Goal: Task Accomplishment & Management: Complete application form

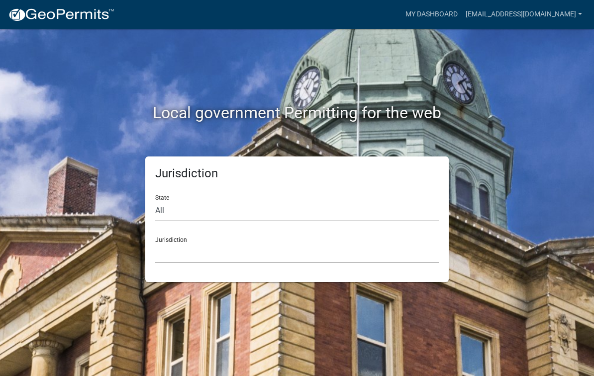
click at [168, 254] on select "[GEOGRAPHIC_DATA], [US_STATE] [GEOGRAPHIC_DATA], [US_STATE][PERSON_NAME][GEOGRA…" at bounding box center [296, 253] width 283 height 20
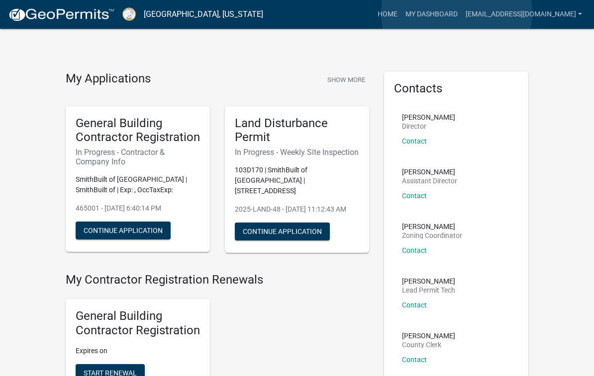
click at [456, 12] on link "My Dashboard" at bounding box center [431, 14] width 60 height 19
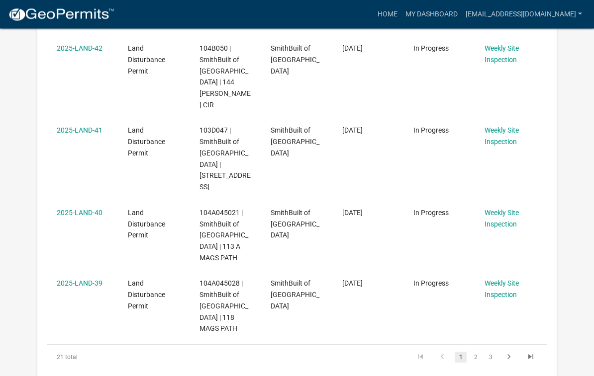
scroll to position [715, 0]
click at [476, 352] on link "2" at bounding box center [475, 357] width 12 height 11
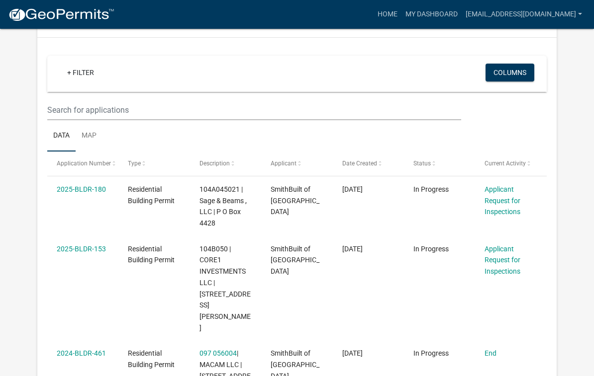
scroll to position [69, 0]
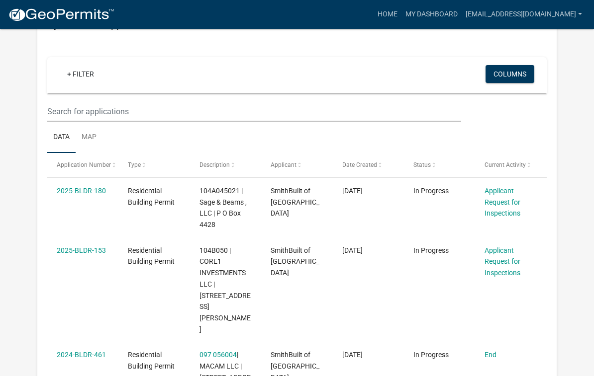
click at [503, 261] on link "Applicant Request for Inspections" at bounding box center [502, 262] width 36 height 31
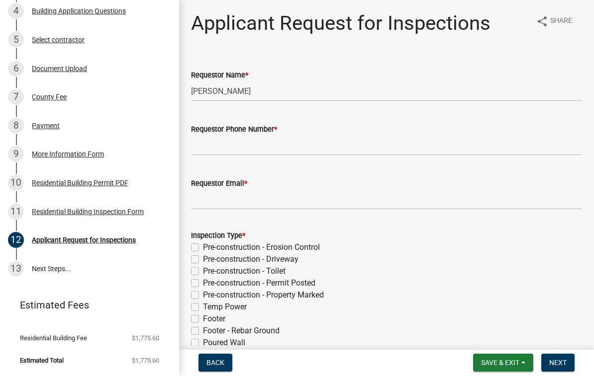
scroll to position [236, 0]
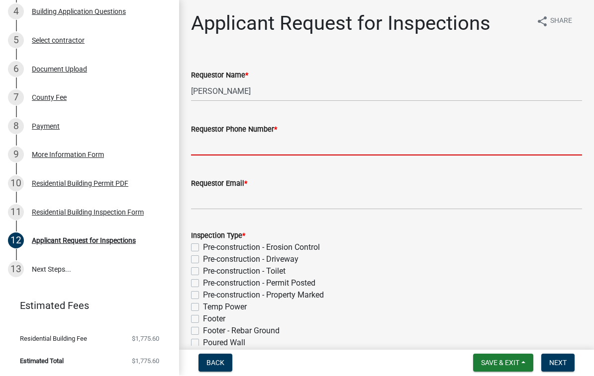
click at [216, 139] on input "Requestor Phone Number *" at bounding box center [386, 146] width 391 height 20
type input "7702313764"
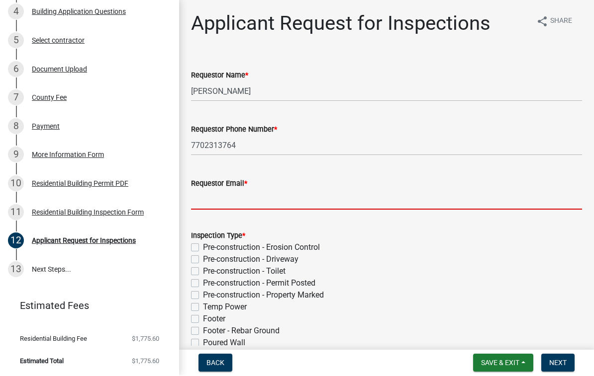
click at [219, 199] on input "Requestor Email *" at bounding box center [386, 200] width 391 height 20
type input "[EMAIL_ADDRESS][DOMAIN_NAME]"
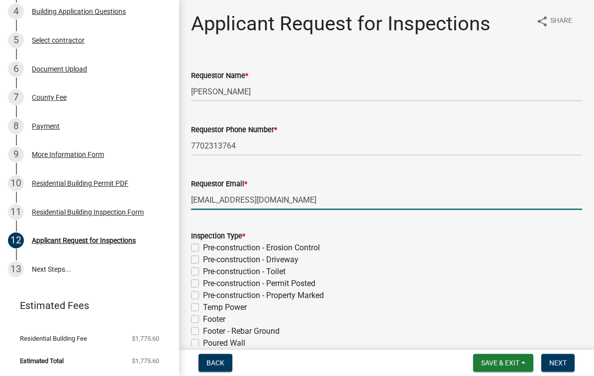
click at [590, 38] on div "Applicant Request for Inspections share Share Requestor Name * [PERSON_NAME] Re…" at bounding box center [386, 371] width 415 height 718
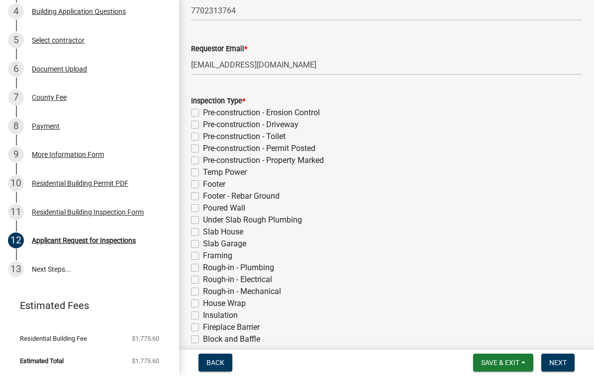
scroll to position [134, 0]
click at [203, 176] on label "Temp Power" at bounding box center [225, 174] width 44 height 12
click at [203, 174] on input "Temp Power" at bounding box center [206, 171] width 6 height 6
checkbox input "true"
checkbox input "false"
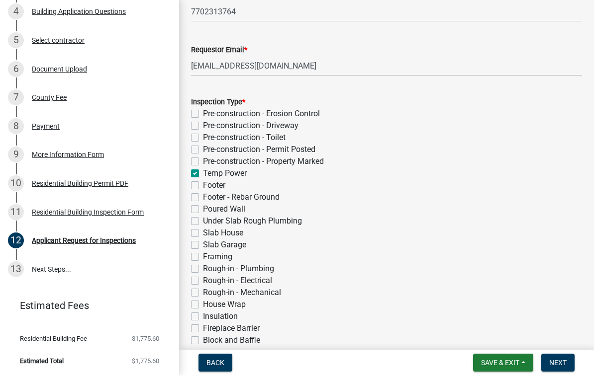
checkbox input "false"
checkbox input "true"
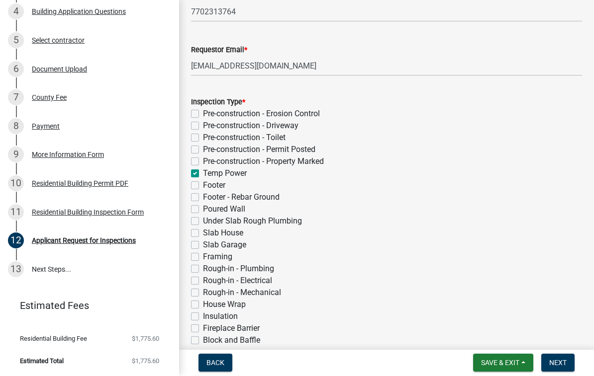
checkbox input "false"
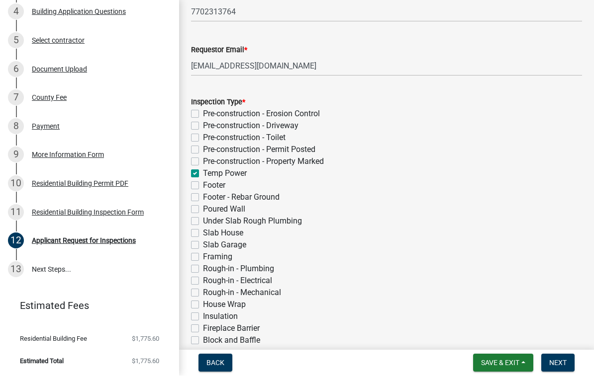
checkbox input "false"
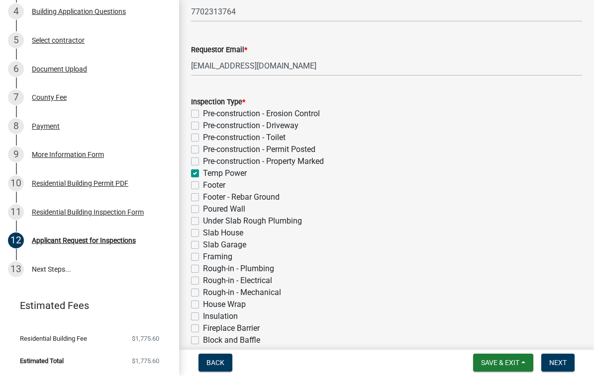
checkbox input "false"
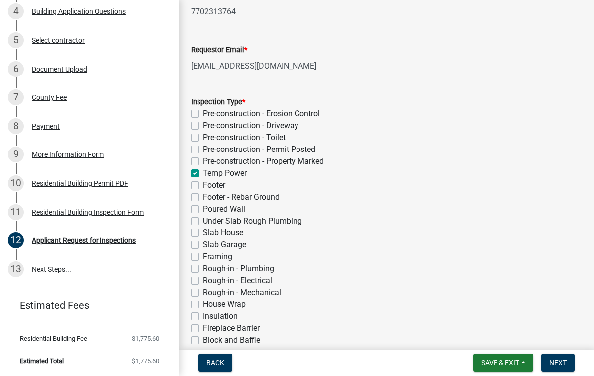
checkbox input "false"
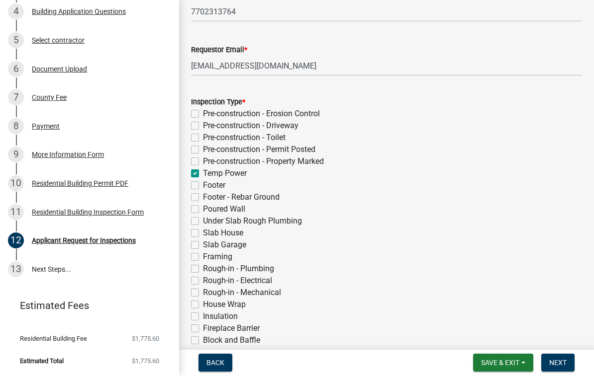
checkbox input "false"
click at [203, 188] on label "Footer" at bounding box center [214, 186] width 22 height 12
click at [203, 186] on input "Footer" at bounding box center [206, 183] width 6 height 6
checkbox input "true"
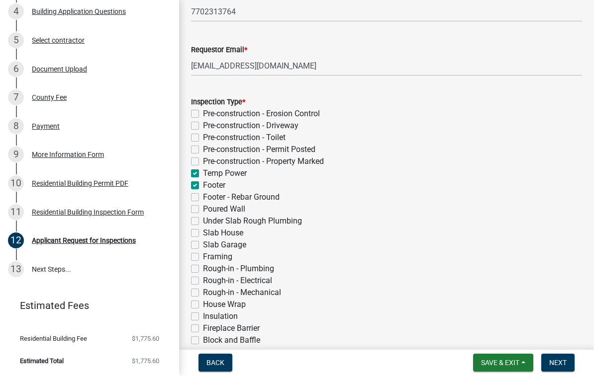
checkbox input "false"
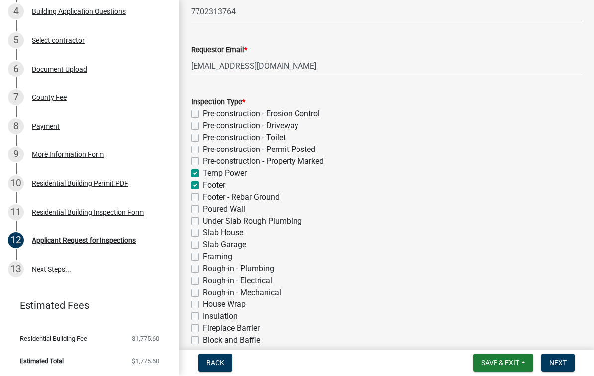
checkbox input "true"
checkbox input "false"
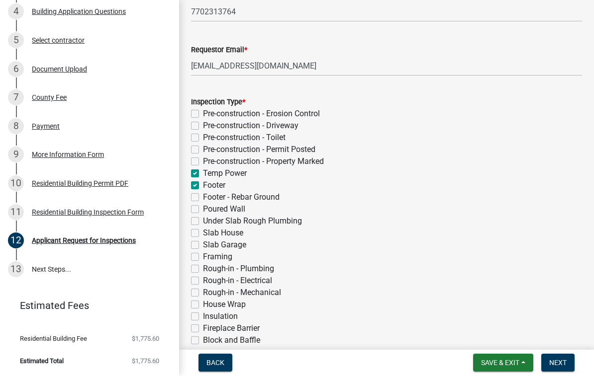
checkbox input "false"
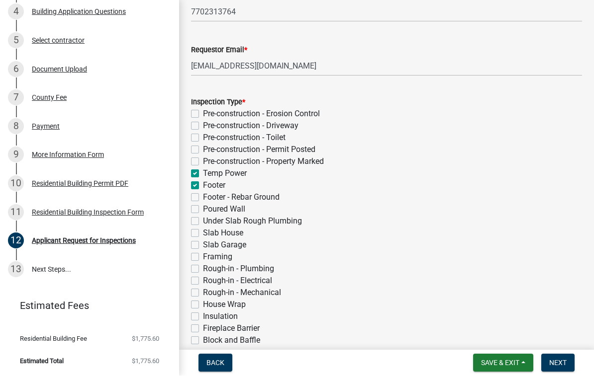
checkbox input "false"
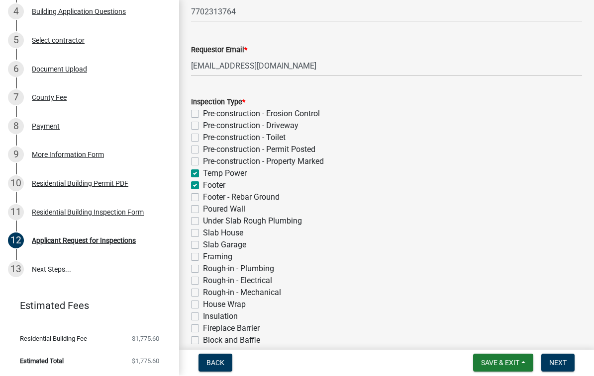
checkbox input "false"
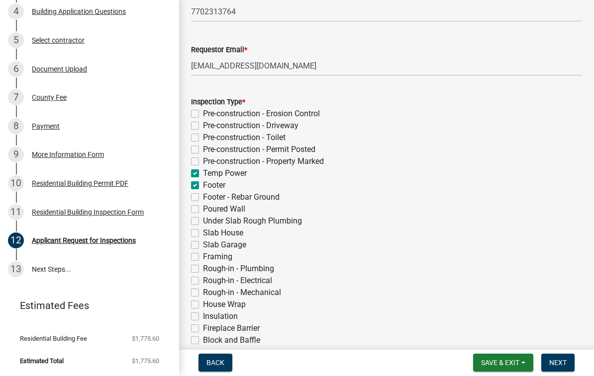
checkbox input "false"
click at [203, 188] on label "Footer" at bounding box center [214, 186] width 22 height 12
click at [203, 186] on input "Footer" at bounding box center [206, 183] width 6 height 6
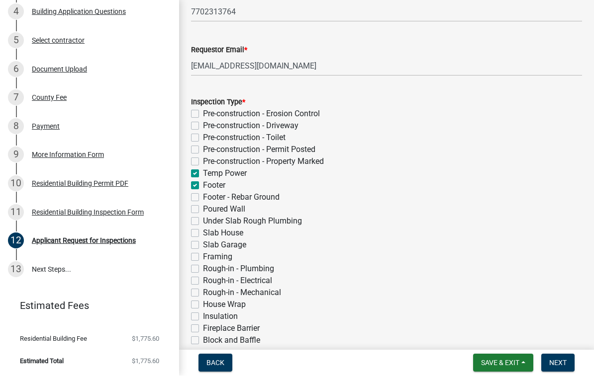
checkbox input "false"
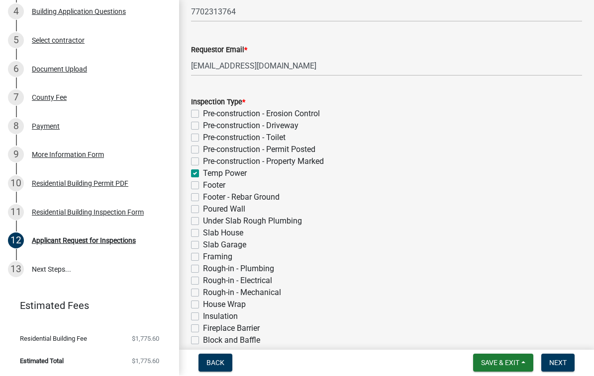
checkbox input "false"
checkbox input "true"
checkbox input "false"
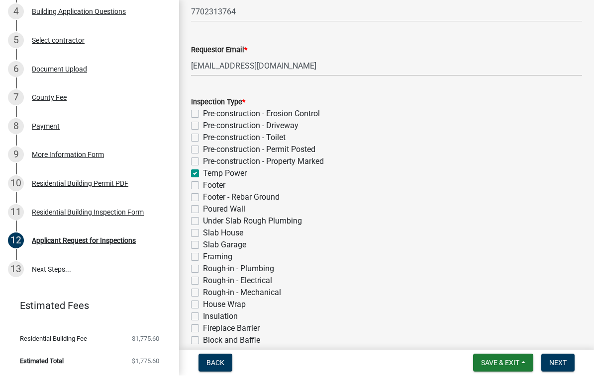
checkbox input "false"
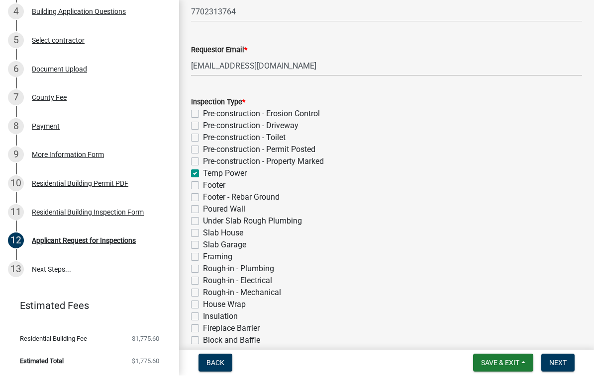
checkbox input "false"
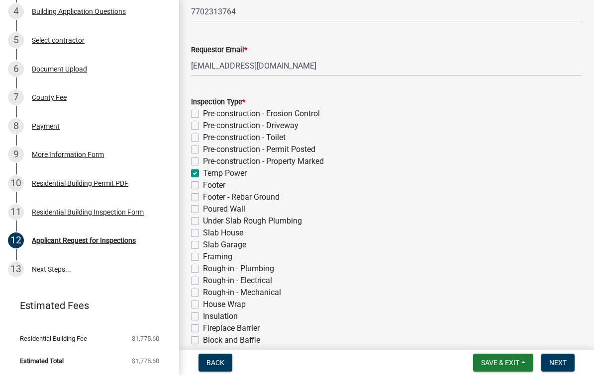
checkbox input "false"
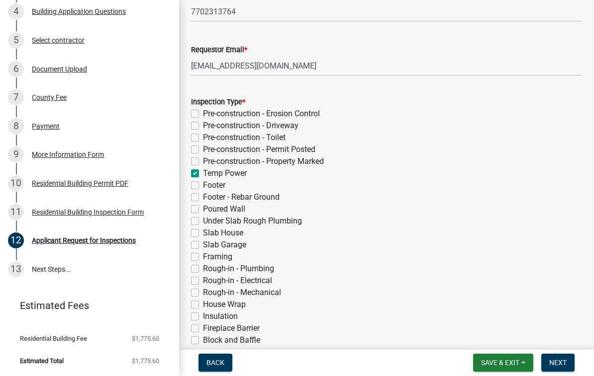
checkbox input "false"
click at [203, 211] on label "Poured Wall" at bounding box center [224, 210] width 42 height 12
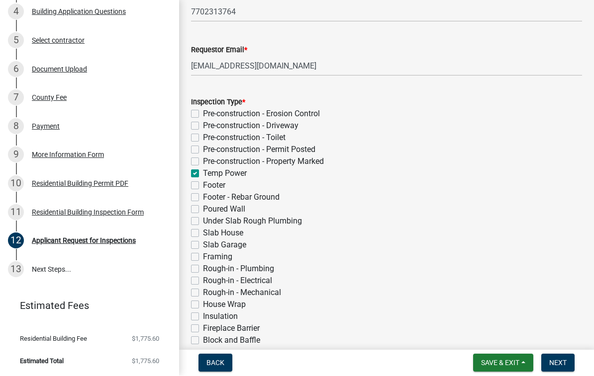
click at [203, 210] on input "Poured Wall" at bounding box center [206, 207] width 6 height 6
checkbox input "true"
checkbox input "false"
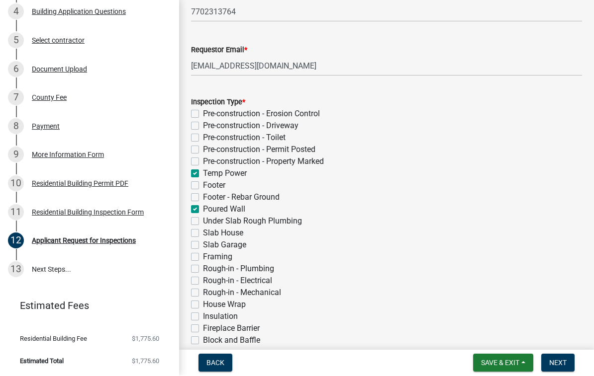
checkbox input "false"
checkbox input "true"
checkbox input "false"
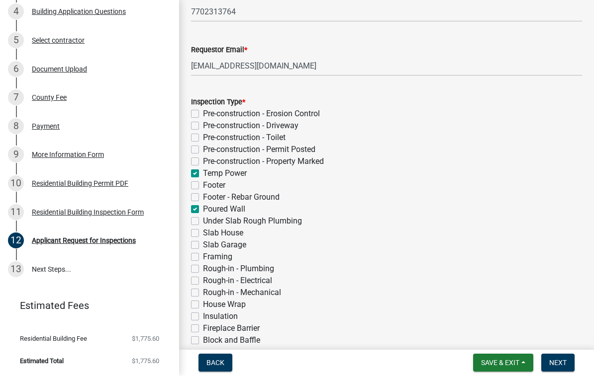
checkbox input "true"
checkbox input "false"
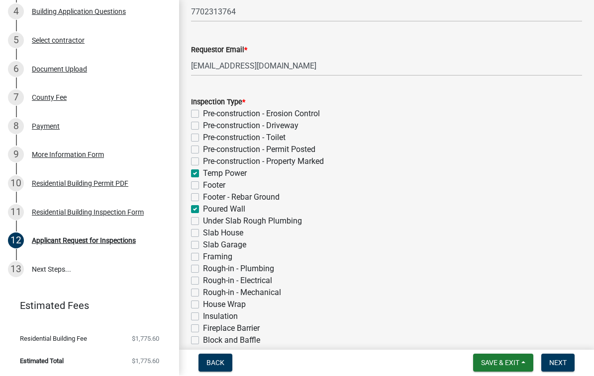
checkbox input "false"
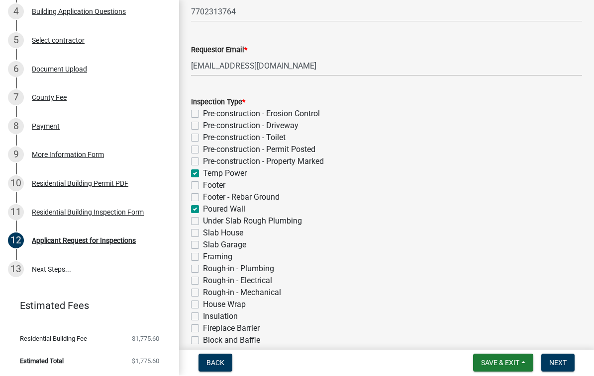
checkbox input "false"
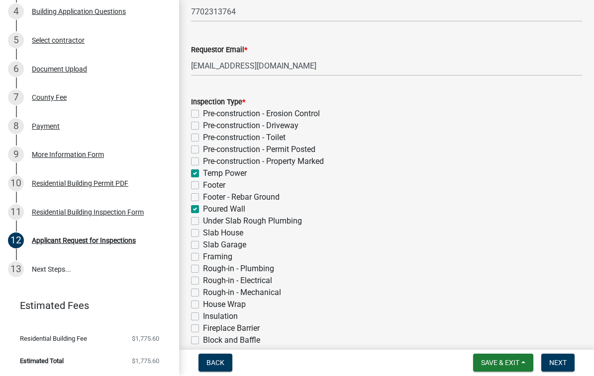
checkbox input "false"
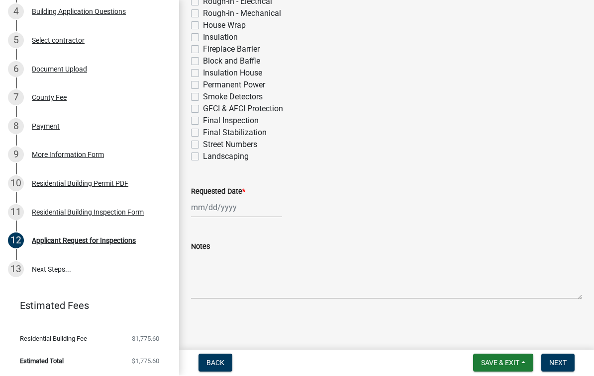
scroll to position [413, 0]
click at [214, 211] on div at bounding box center [236, 208] width 91 height 20
select select "8"
select select "2025"
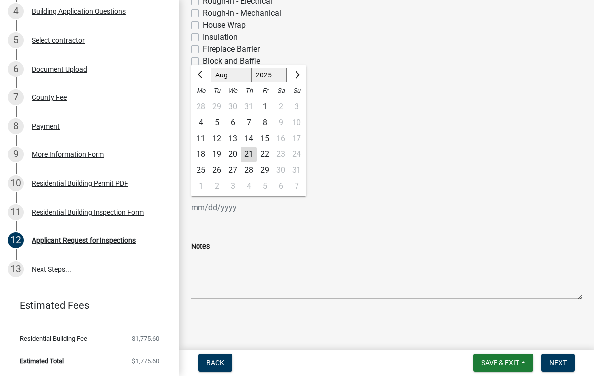
click at [268, 156] on div "22" at bounding box center [265, 155] width 16 height 16
type input "[DATE]"
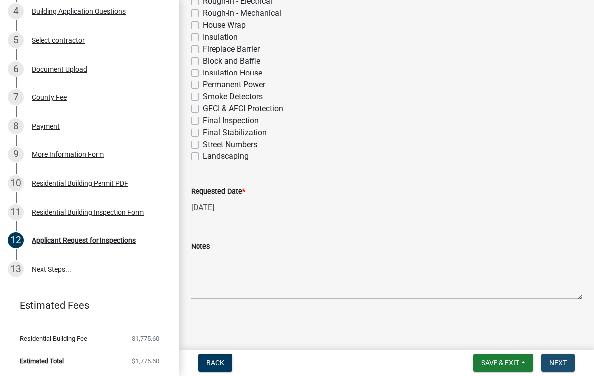
click at [557, 359] on span "Next" at bounding box center [557, 363] width 17 height 8
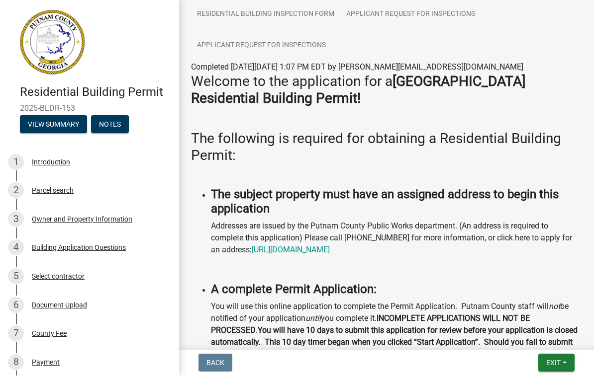
scroll to position [171, 0]
click at [553, 360] on span "Exit" at bounding box center [553, 363] width 14 height 8
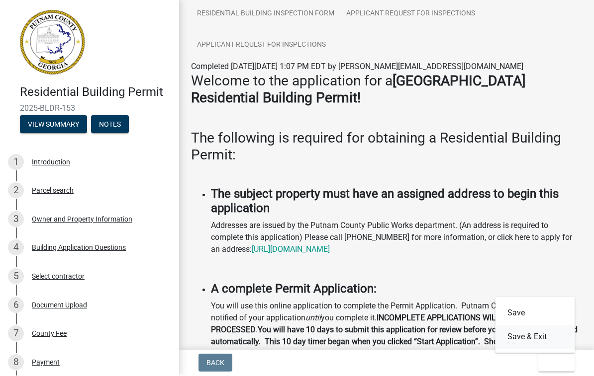
click at [536, 333] on button "Save & Exit" at bounding box center [535, 338] width 80 height 24
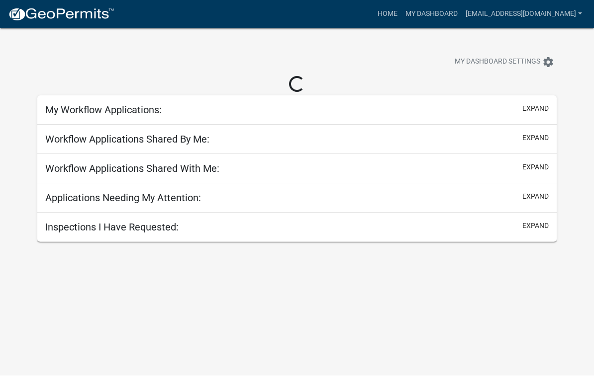
scroll to position [0, 0]
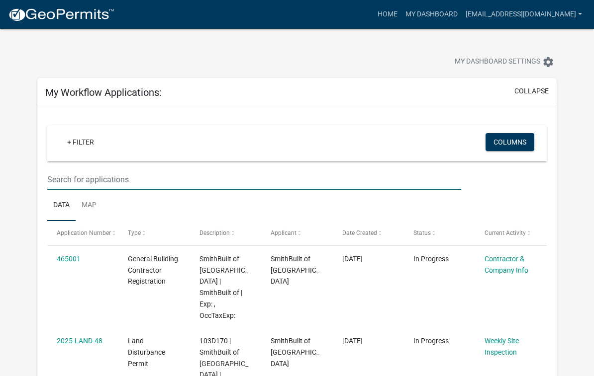
click at [67, 179] on input "text" at bounding box center [254, 180] width 414 height 20
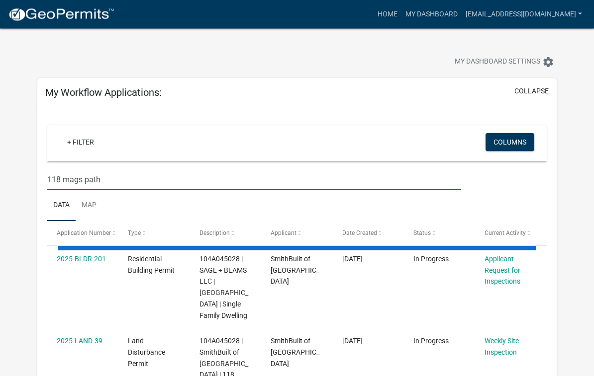
type input "118 mags path"
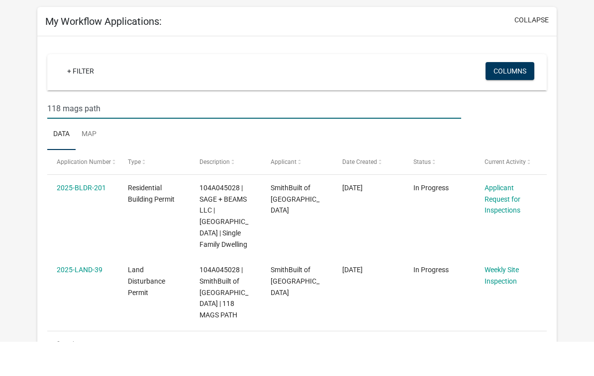
scroll to position [38, 0]
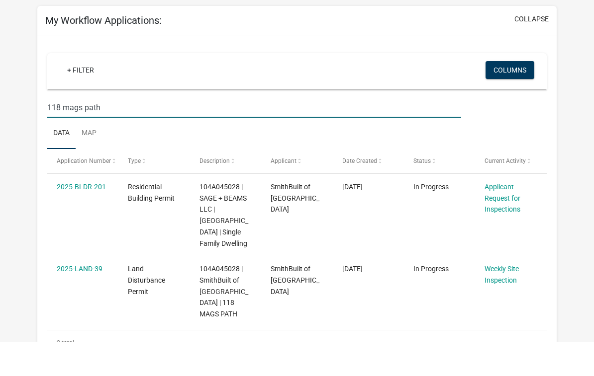
click at [493, 217] on link "Applicant Request for Inspections" at bounding box center [502, 232] width 36 height 31
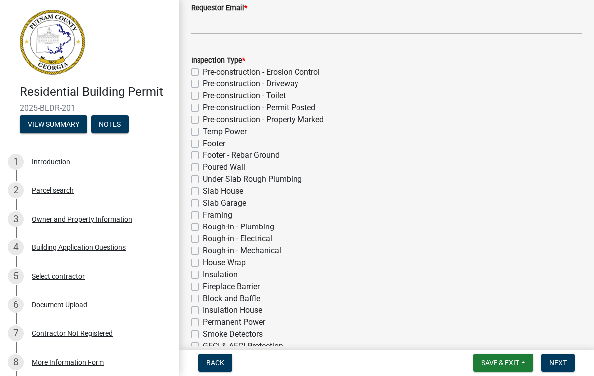
scroll to position [174, 0]
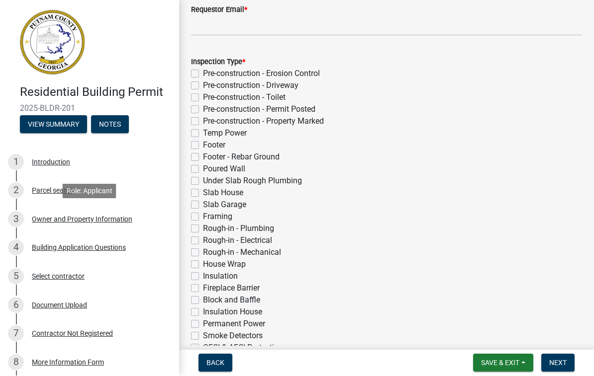
click at [55, 224] on div "3 Owner and Property Information" at bounding box center [85, 220] width 155 height 16
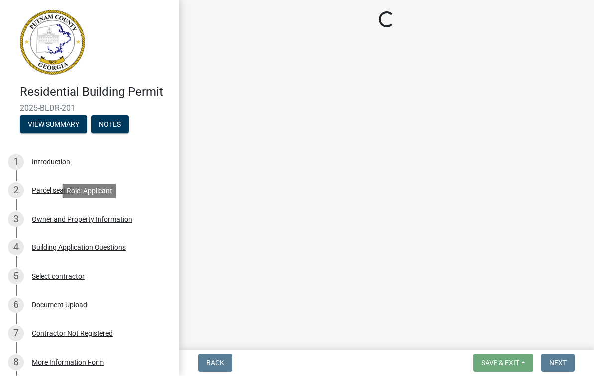
select select "a6b90f04-145f-43dc-a4e6-6d5ec8e28ec9"
select select "83394b22-4a11-496c-8e5c-75ade2e72faf"
select select "469c5908-2854-42d5-89ed-bee7fc26529e"
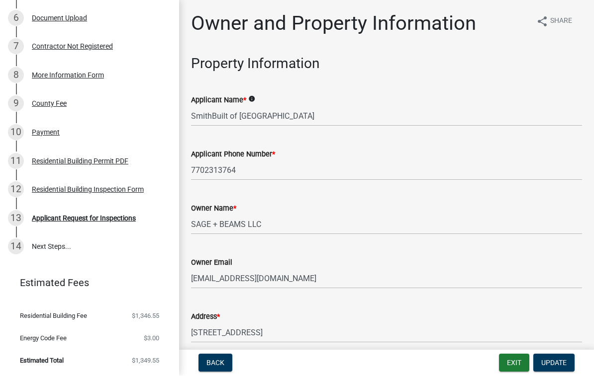
scroll to position [287, 0]
click at [59, 223] on div "13 Applicant Request for Inspections" at bounding box center [85, 219] width 155 height 16
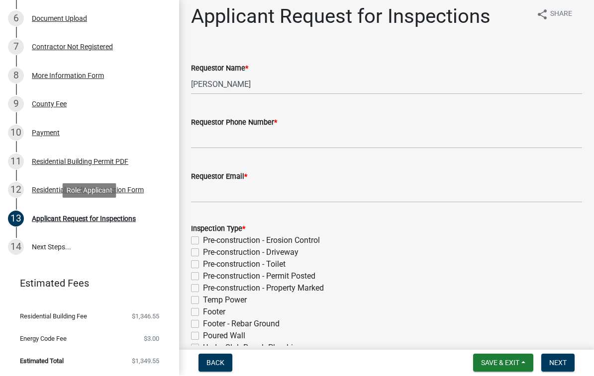
scroll to position [3, 0]
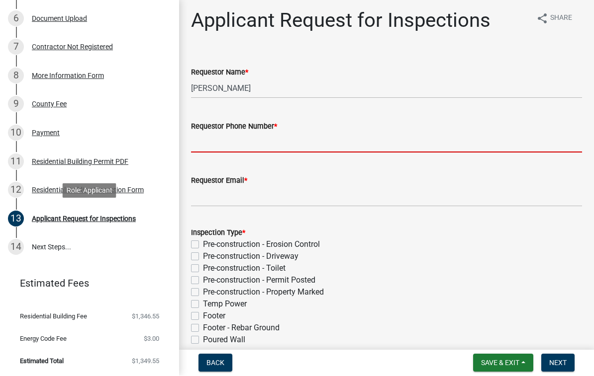
click at [267, 142] on input "Requestor Phone Number *" at bounding box center [386, 143] width 391 height 20
type input "7702313764"
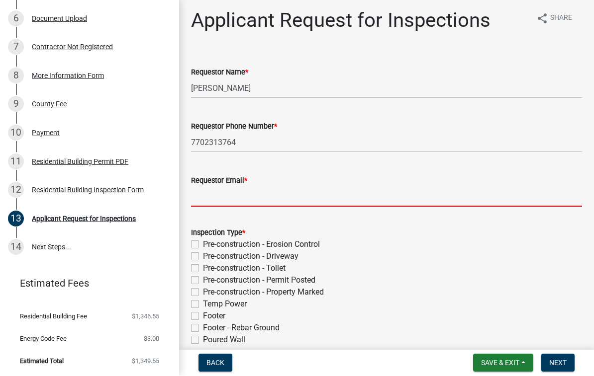
click at [251, 193] on input "Requestor Email *" at bounding box center [386, 197] width 391 height 20
type input "[EMAIL_ADDRESS][DOMAIN_NAME]"
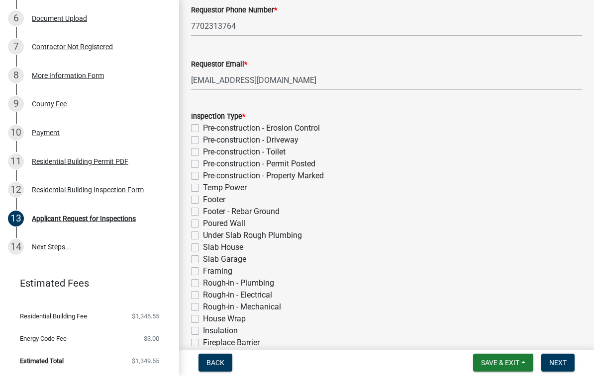
scroll to position [122, 0]
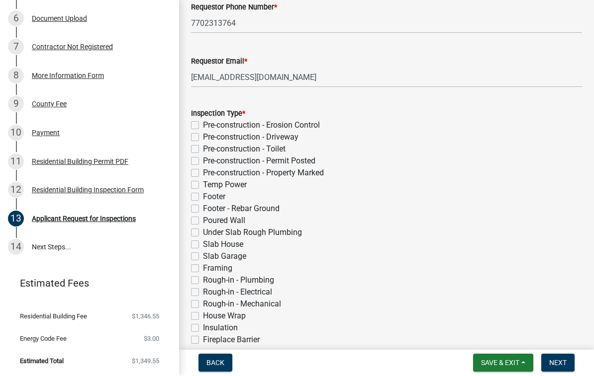
click at [203, 200] on label "Footer" at bounding box center [214, 197] width 22 height 12
click at [203, 198] on input "Footer" at bounding box center [206, 194] width 6 height 6
checkbox input "true"
checkbox input "false"
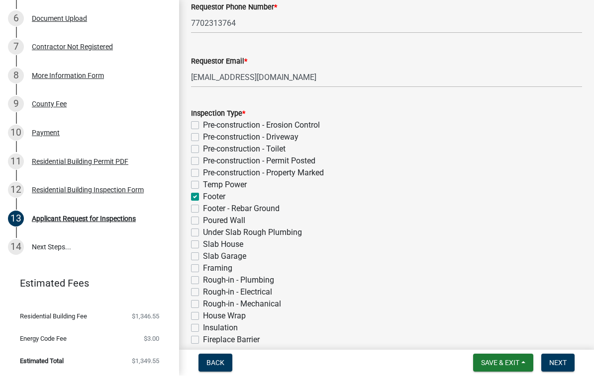
checkbox input "false"
checkbox input "true"
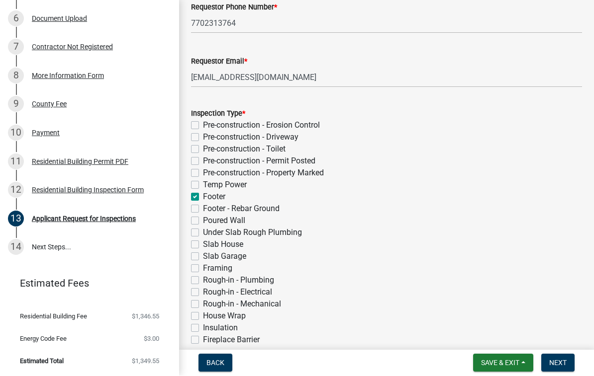
checkbox input "false"
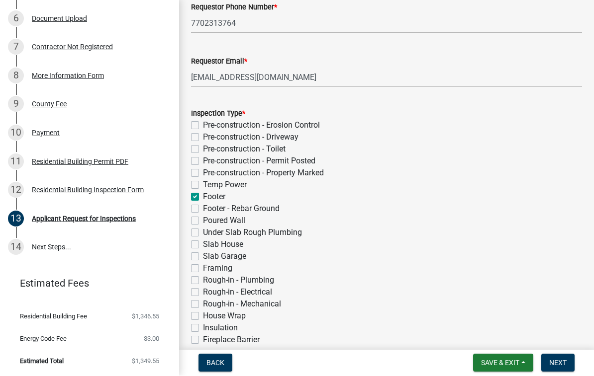
checkbox input "false"
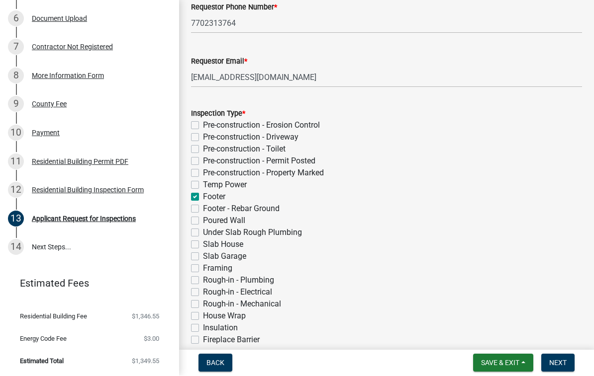
checkbox input "false"
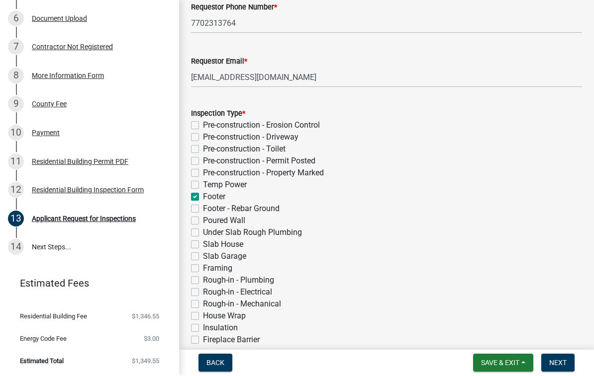
checkbox input "false"
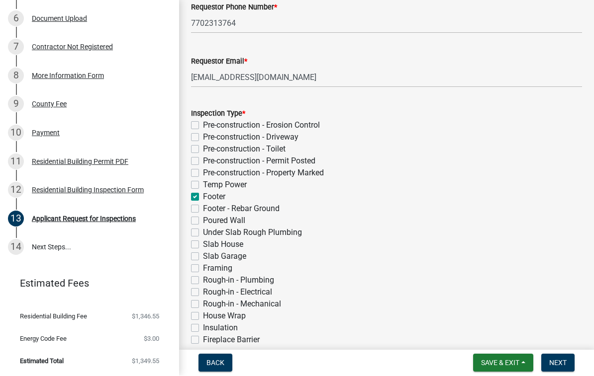
checkbox input "false"
click at [203, 212] on label "Footer - Rebar Ground" at bounding box center [241, 209] width 77 height 12
click at [203, 210] on input "Footer - Rebar Ground" at bounding box center [206, 206] width 6 height 6
checkbox input "true"
checkbox input "false"
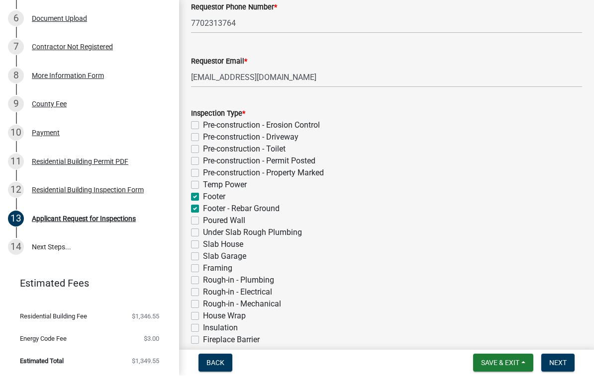
checkbox input "false"
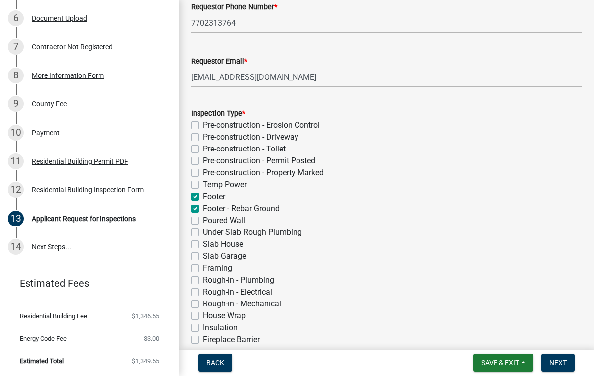
checkbox input "true"
checkbox input "false"
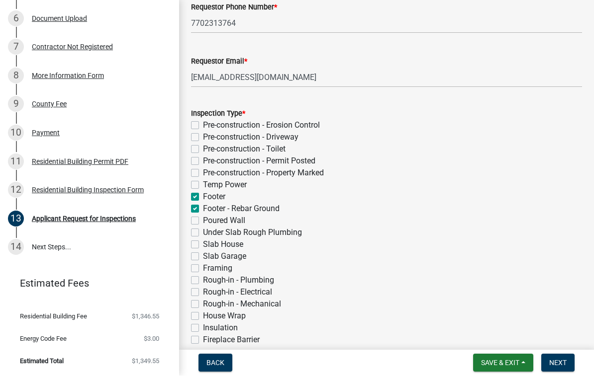
checkbox input "false"
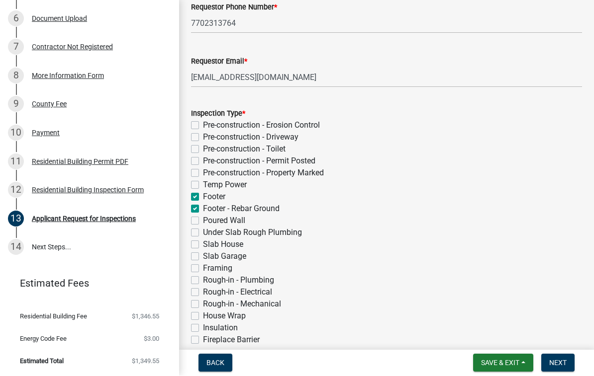
checkbox input "false"
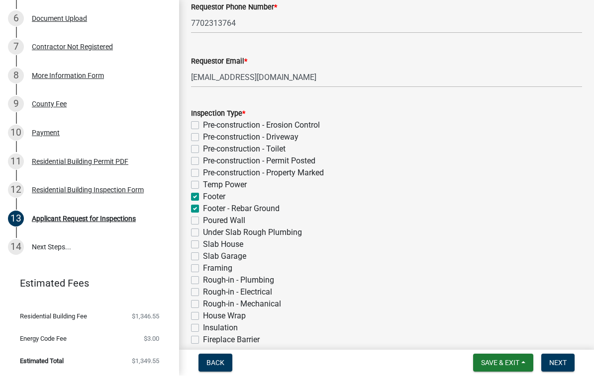
checkbox input "false"
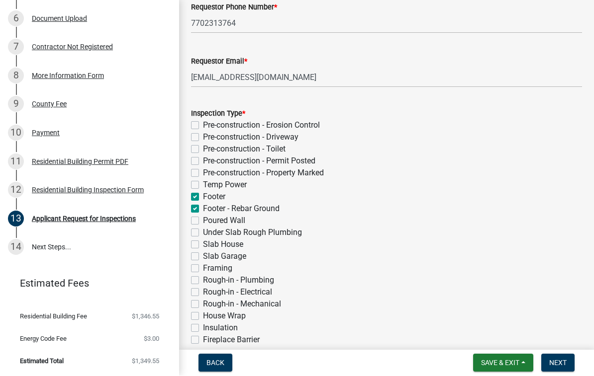
checkbox input "false"
click at [177, 268] on header "Estimated Fees" at bounding box center [89, 284] width 179 height 36
click at [203, 247] on label "Slab House" at bounding box center [223, 245] width 40 height 12
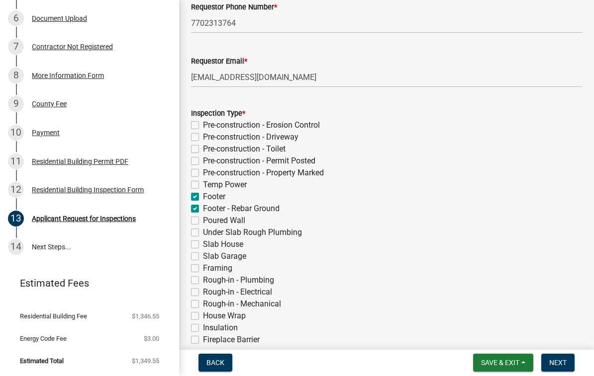
click at [203, 246] on input "Slab House" at bounding box center [206, 242] width 6 height 6
checkbox input "true"
checkbox input "false"
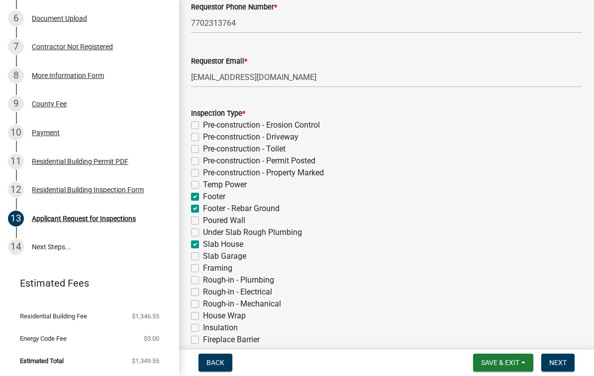
checkbox input "false"
checkbox input "true"
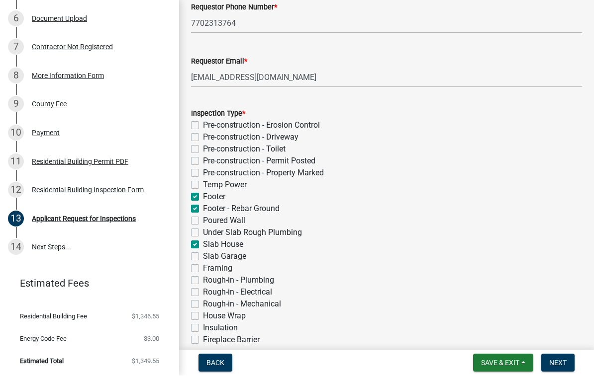
checkbox input "false"
checkbox input "true"
checkbox input "false"
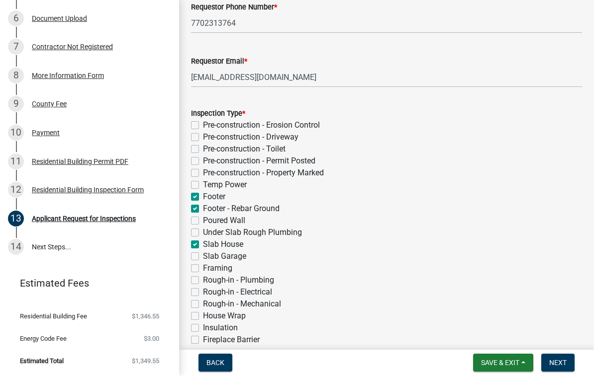
checkbox input "false"
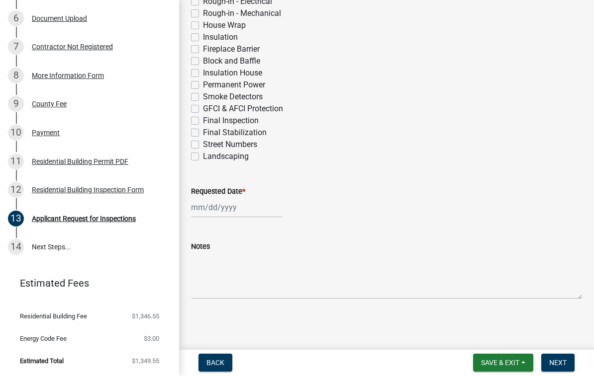
scroll to position [413, 0]
click at [213, 209] on div at bounding box center [236, 208] width 91 height 20
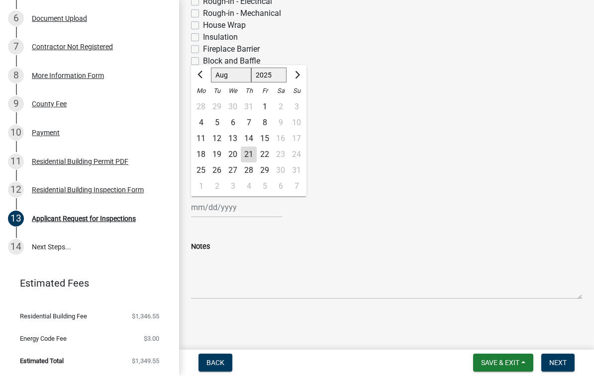
click at [266, 158] on div "22" at bounding box center [265, 155] width 16 height 16
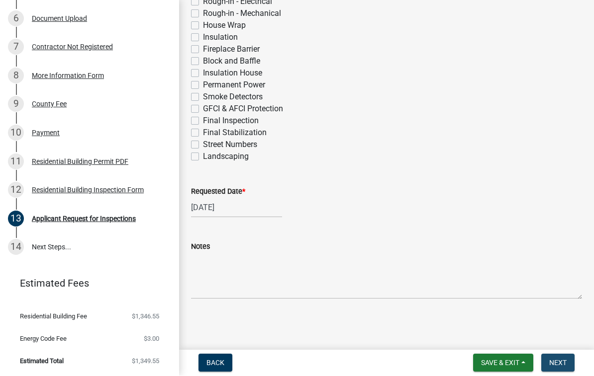
click at [559, 363] on span "Next" at bounding box center [557, 363] width 17 height 8
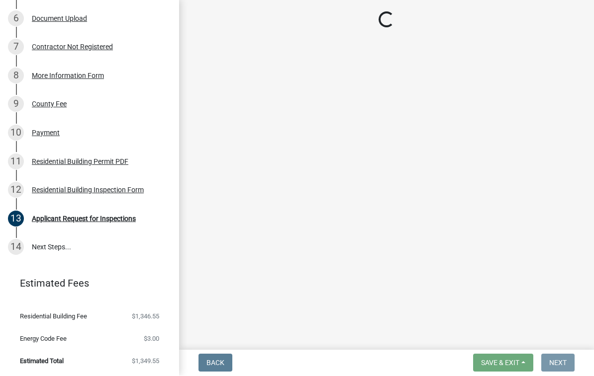
scroll to position [0, 0]
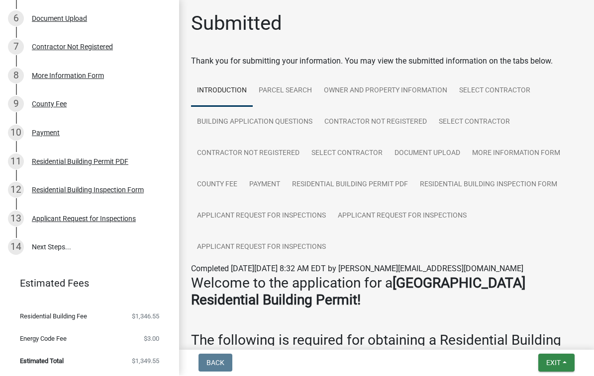
click at [555, 361] on span "Exit" at bounding box center [553, 363] width 14 height 8
click at [525, 336] on button "Save & Exit" at bounding box center [535, 338] width 80 height 24
